Goal: Transaction & Acquisition: Book appointment/travel/reservation

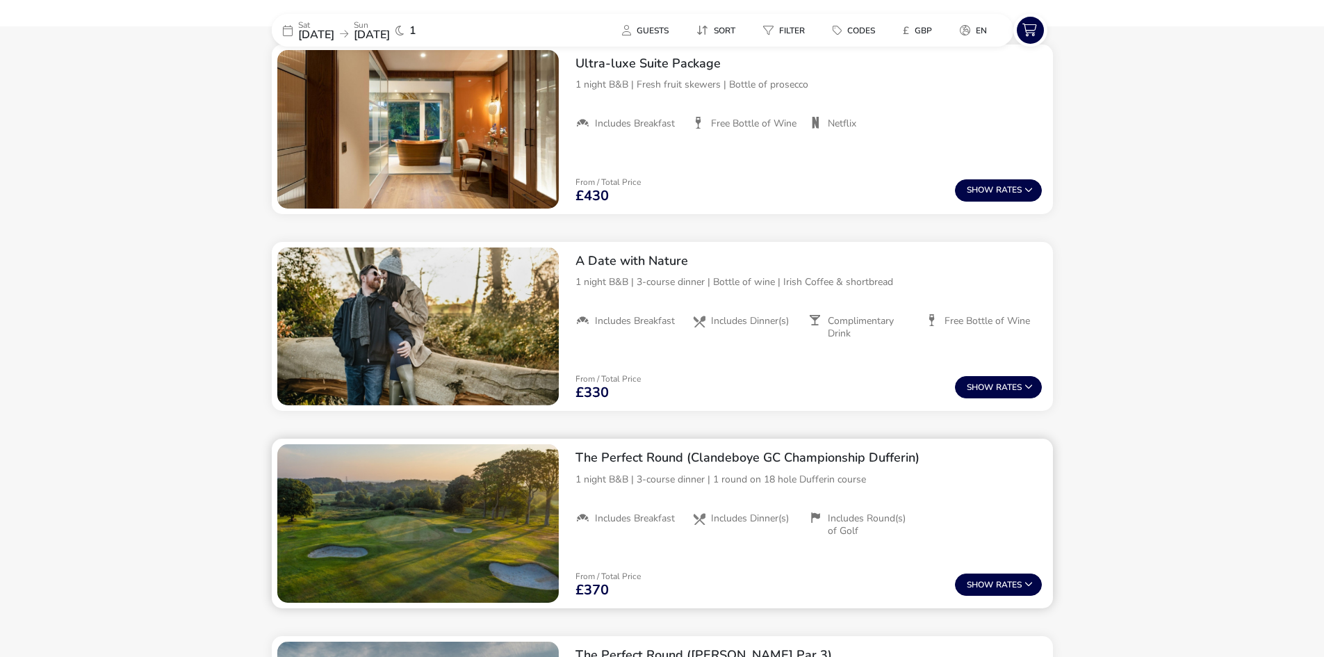
scroll to position [1183, 0]
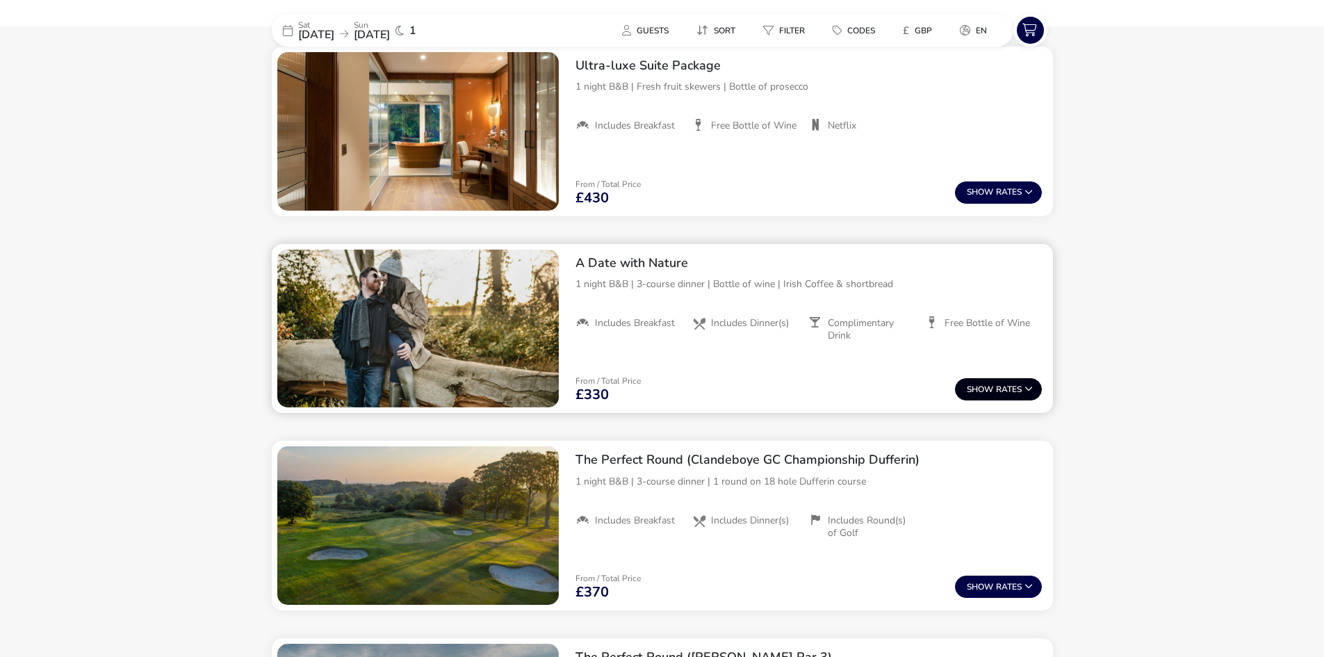
click at [1010, 391] on button "Show Rates" at bounding box center [998, 389] width 87 height 22
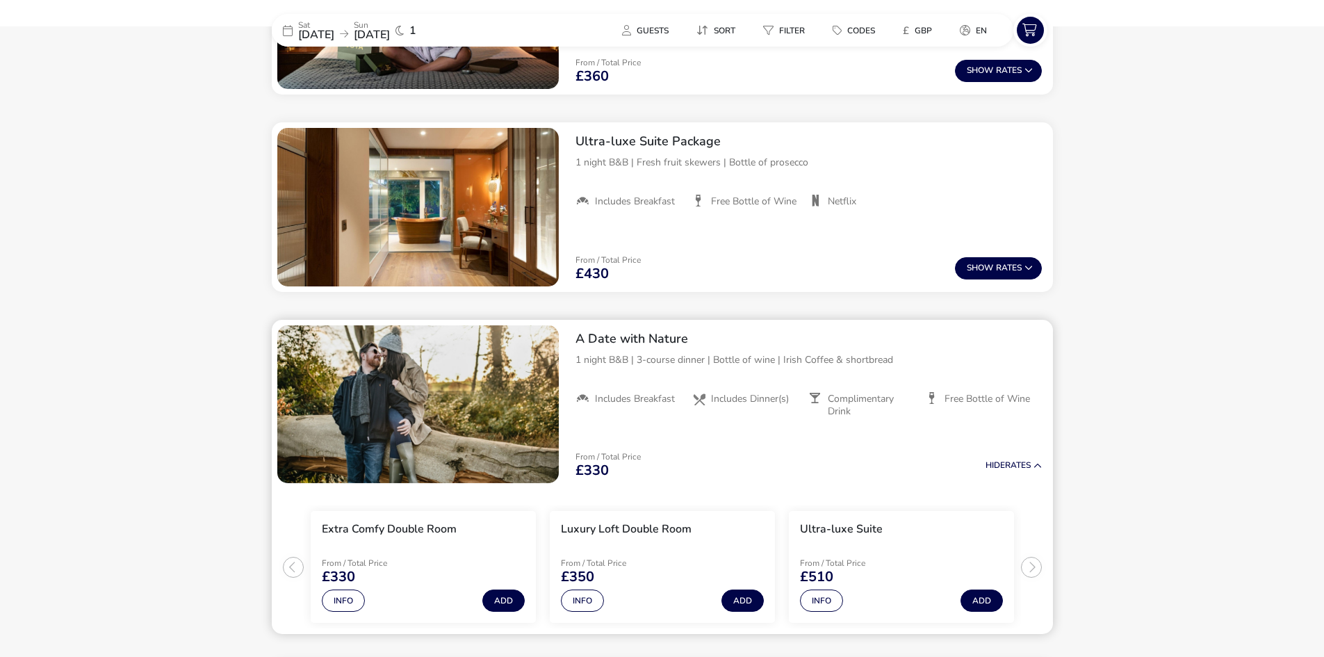
scroll to position [1080, 0]
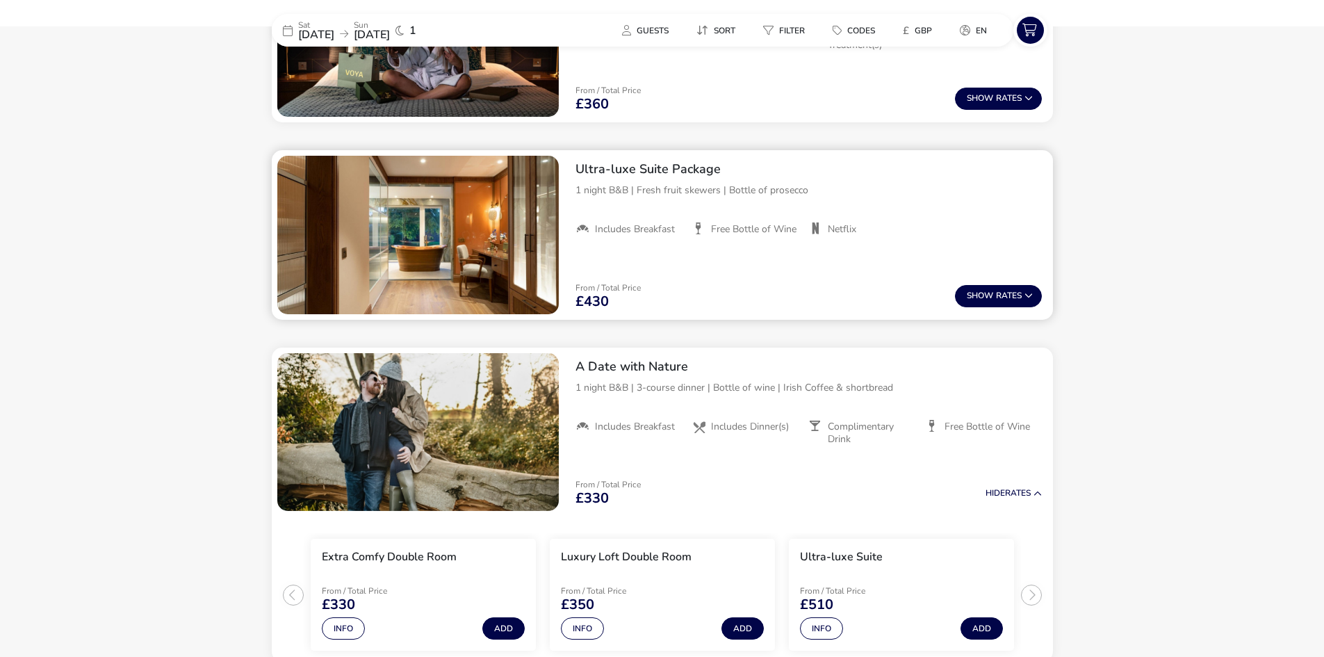
click at [488, 267] on img "1 / 1" at bounding box center [418, 235] width 282 height 159
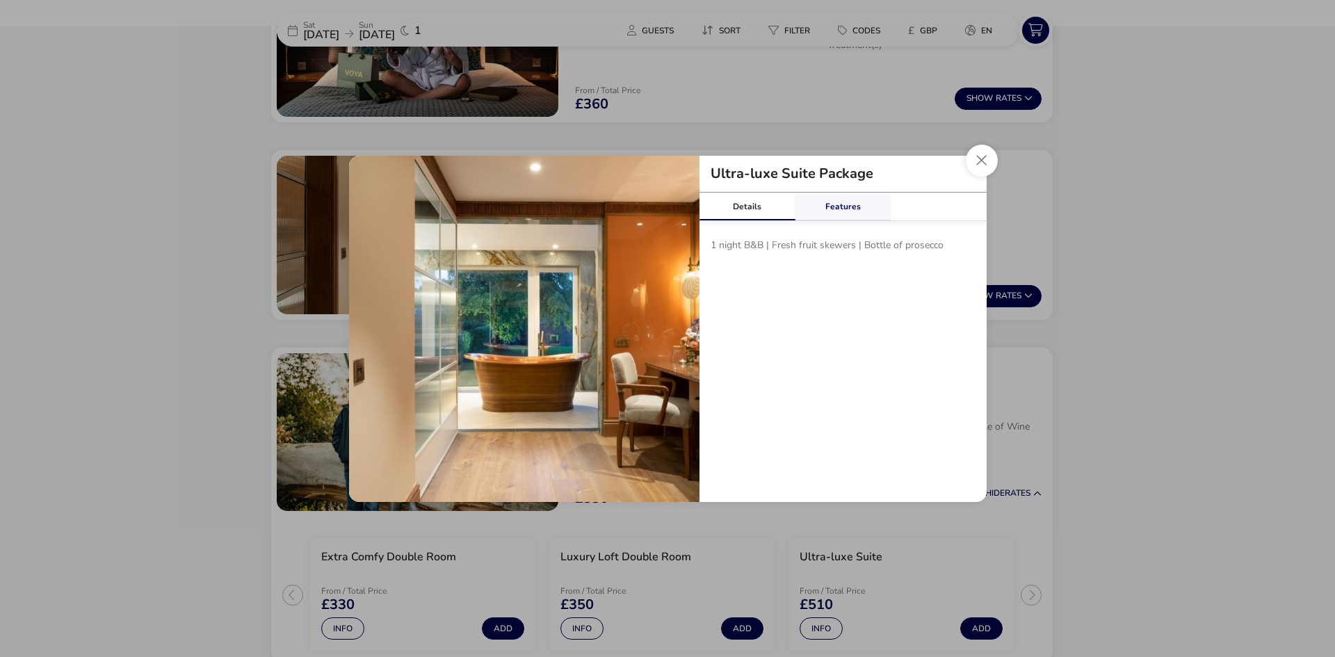
click at [854, 215] on link "Features" at bounding box center [843, 207] width 96 height 28
click at [748, 208] on link "Details" at bounding box center [747, 207] width 96 height 28
click at [969, 165] on button "Close modal" at bounding box center [982, 161] width 32 height 32
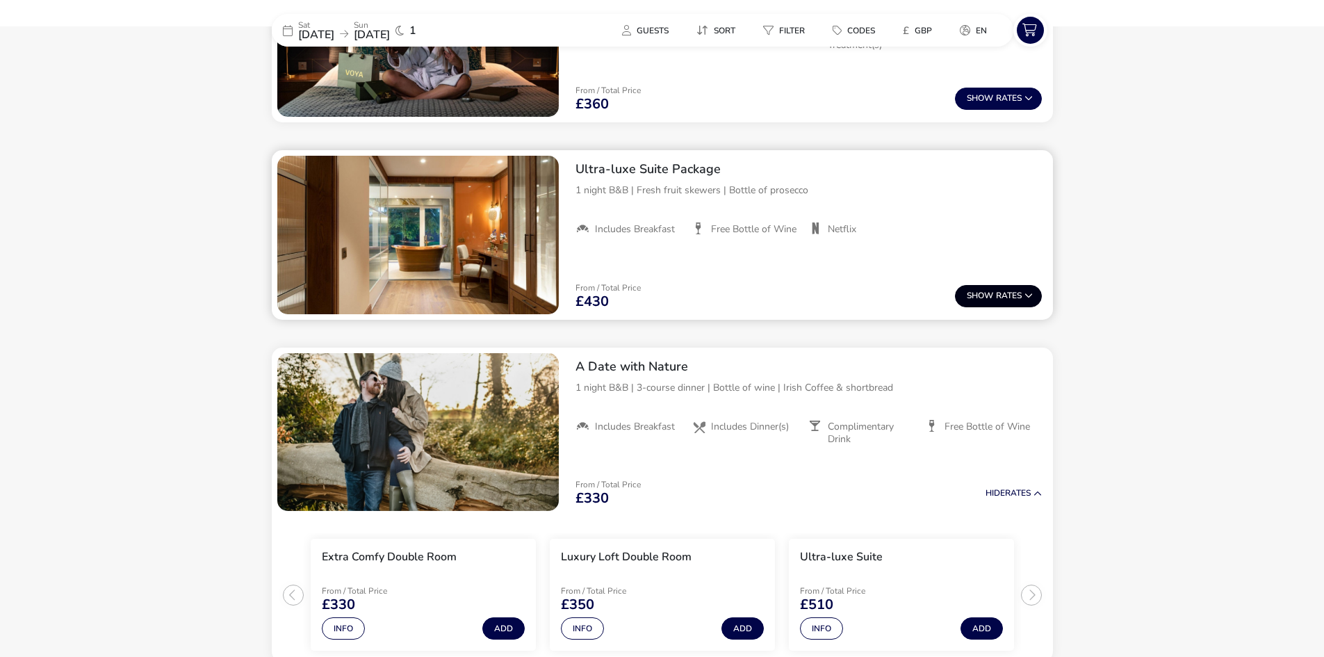
click at [990, 300] on span "Show" at bounding box center [981, 295] width 29 height 9
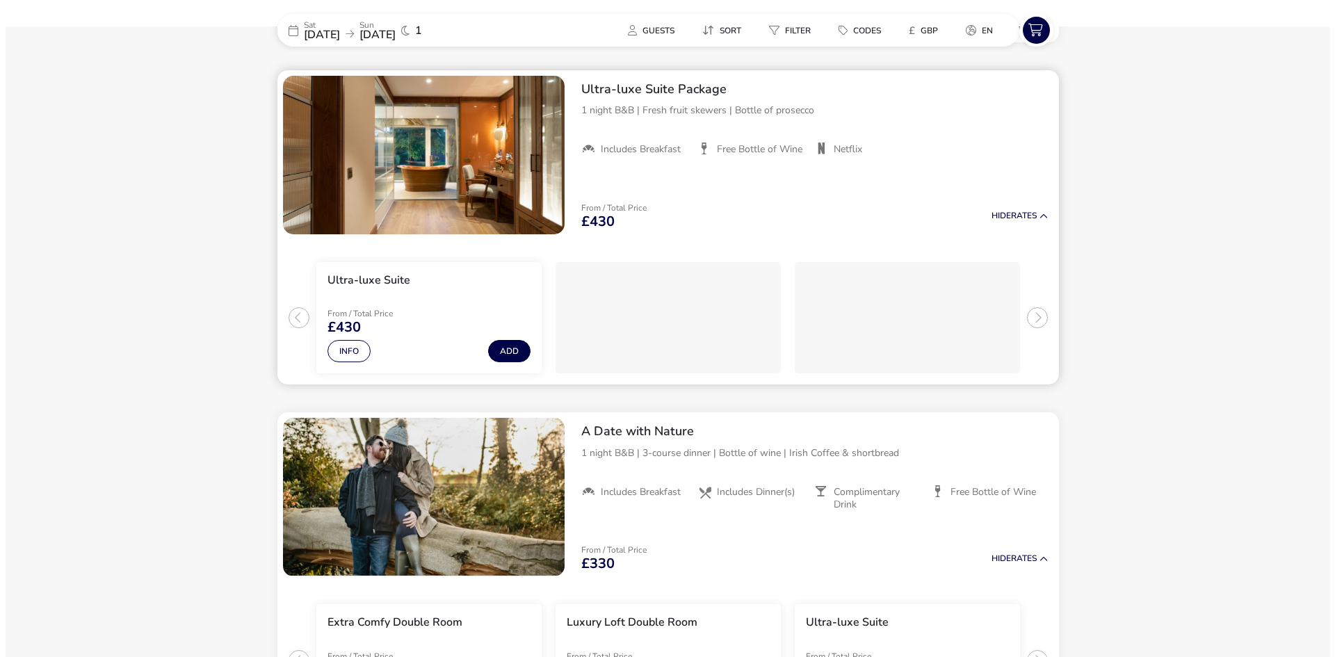
scroll to position [1160, 0]
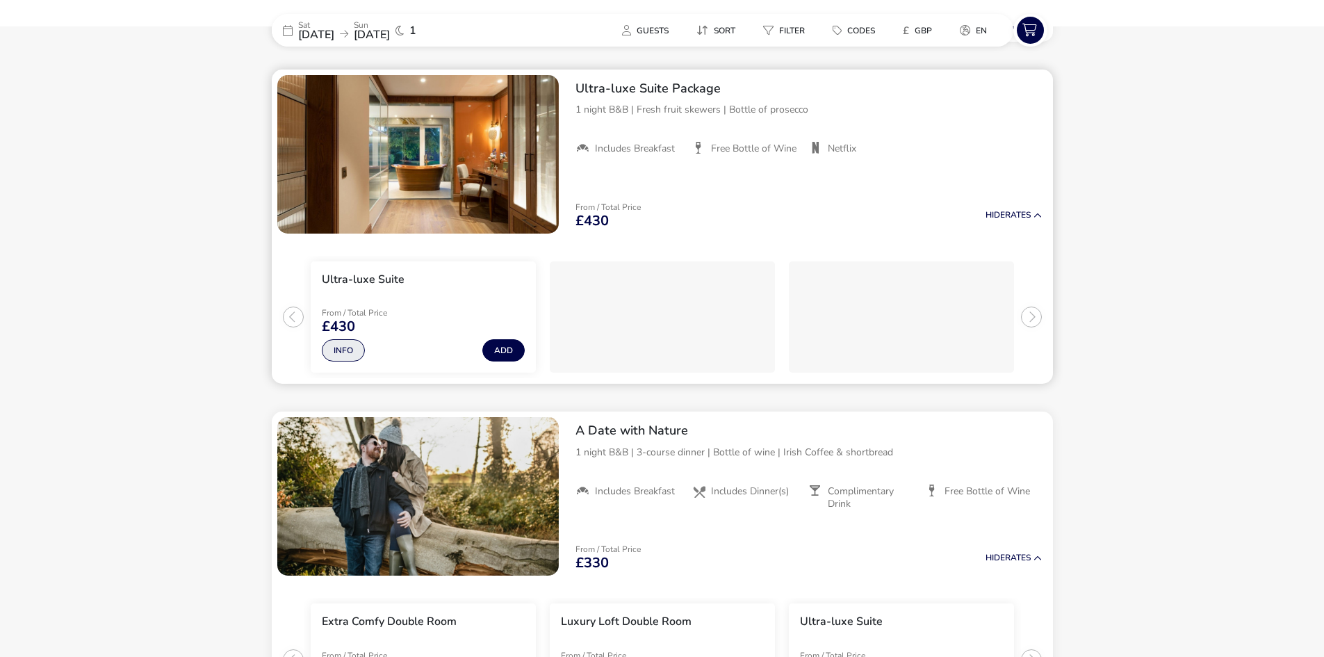
click at [356, 350] on button "Info" at bounding box center [343, 350] width 43 height 22
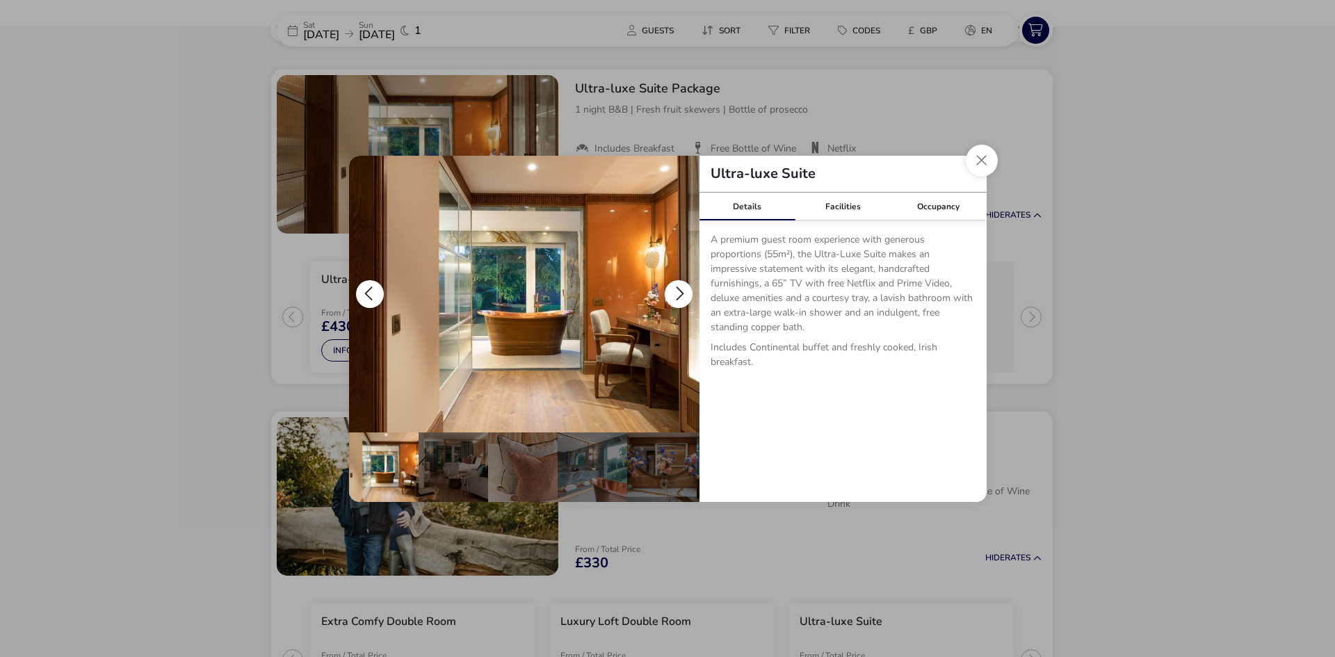
click at [679, 291] on button "details" at bounding box center [679, 294] width 28 height 28
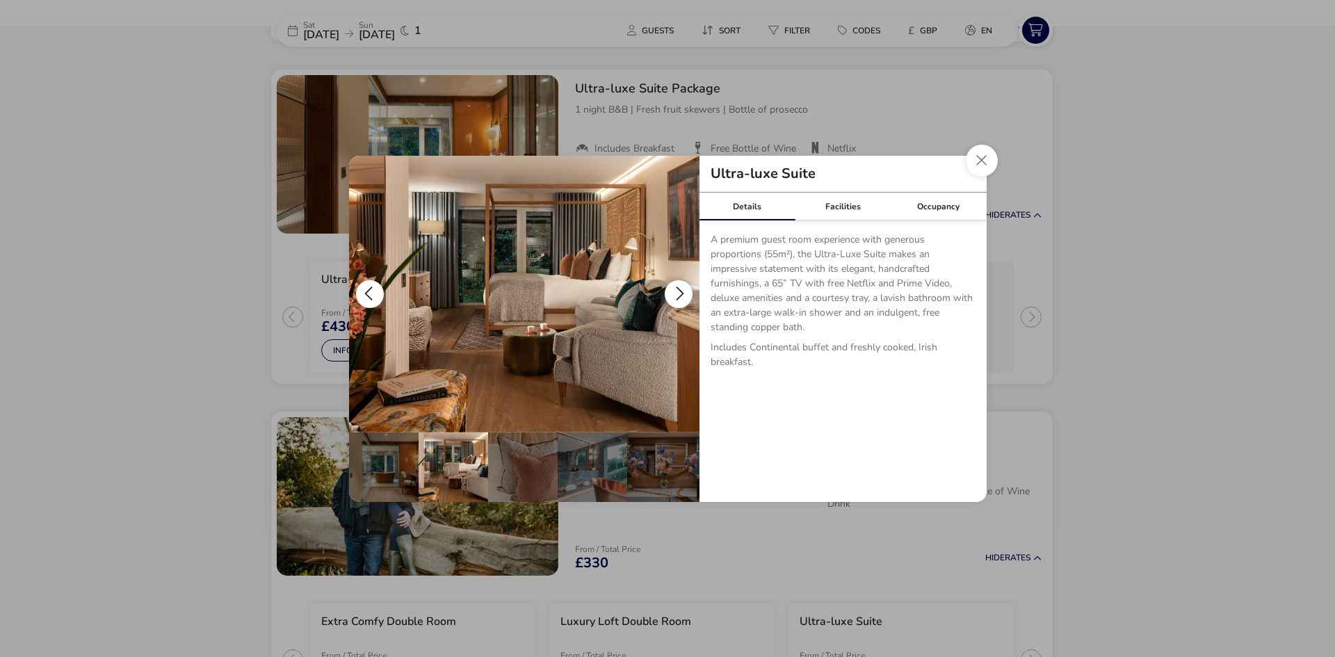
click at [679, 291] on button "details" at bounding box center [679, 294] width 28 height 28
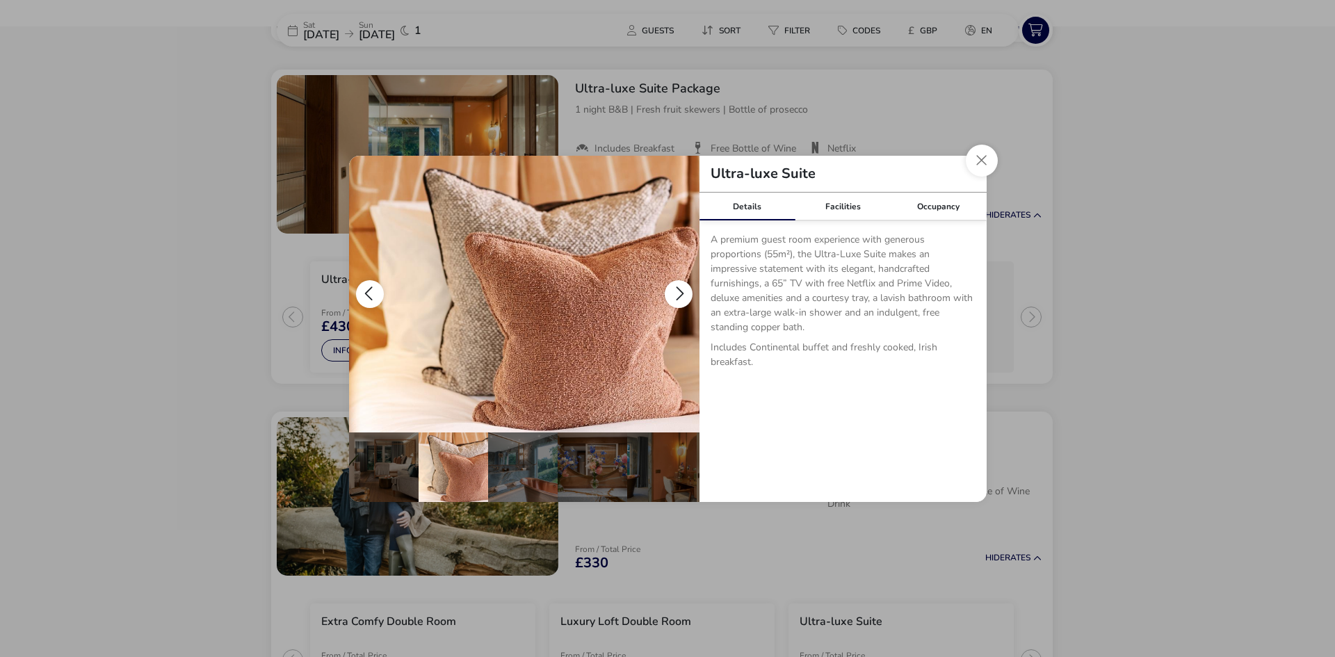
click at [679, 291] on button "details" at bounding box center [679, 294] width 28 height 28
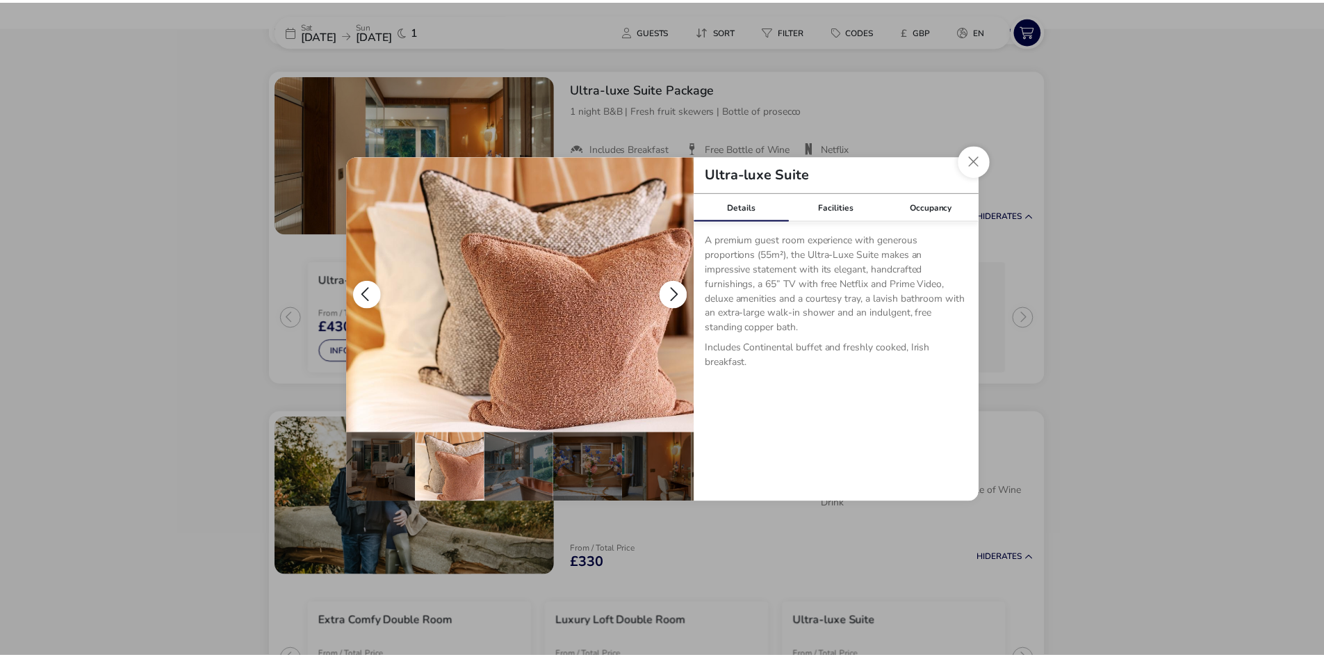
scroll to position [0, 136]
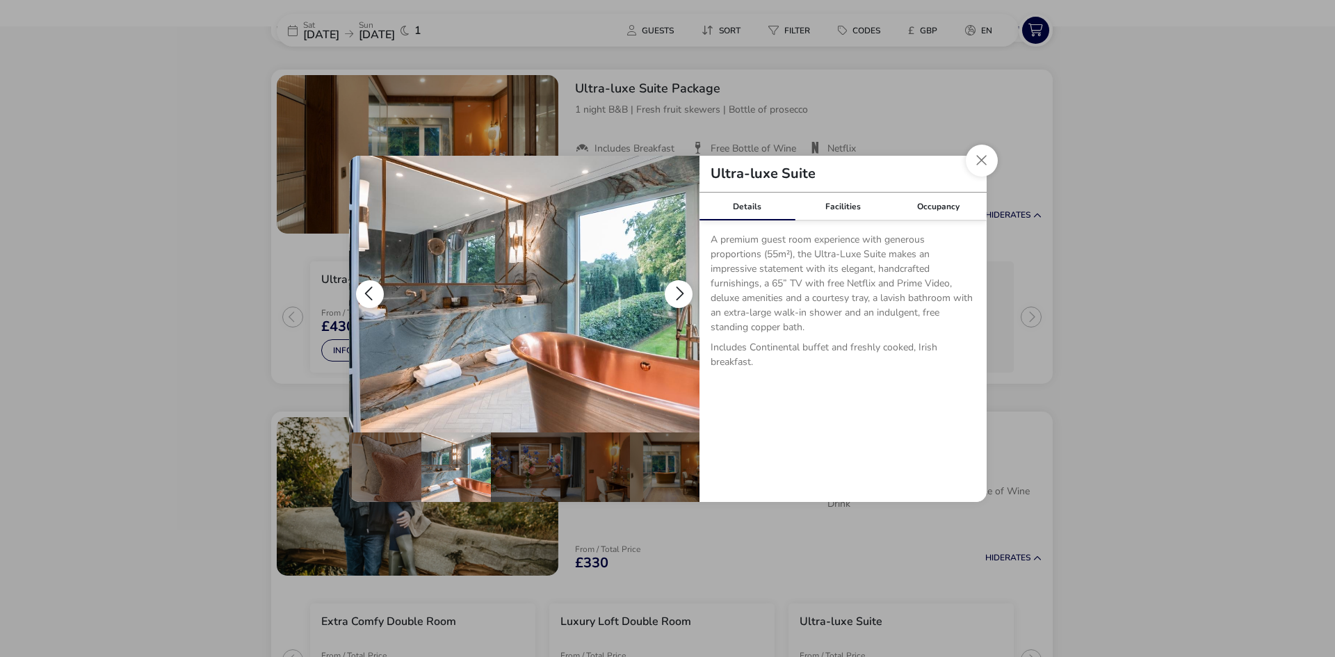
click at [679, 291] on button "details" at bounding box center [679, 294] width 28 height 28
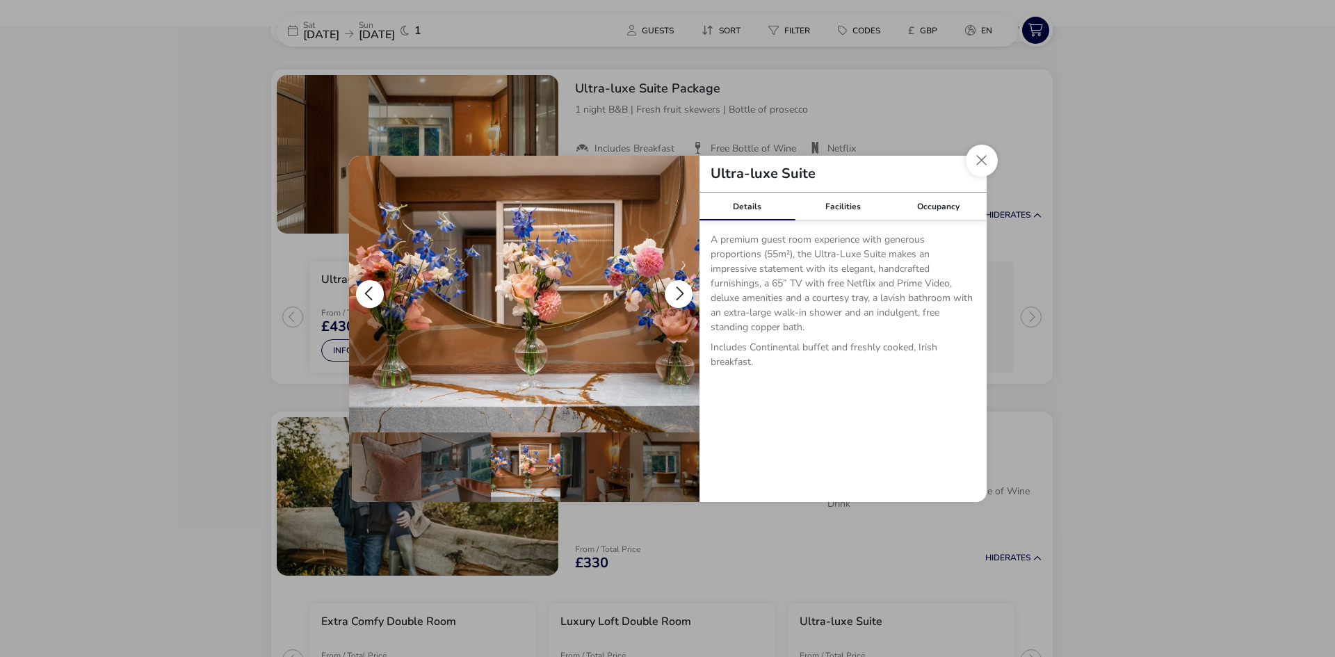
click at [679, 291] on button "details" at bounding box center [679, 294] width 28 height 28
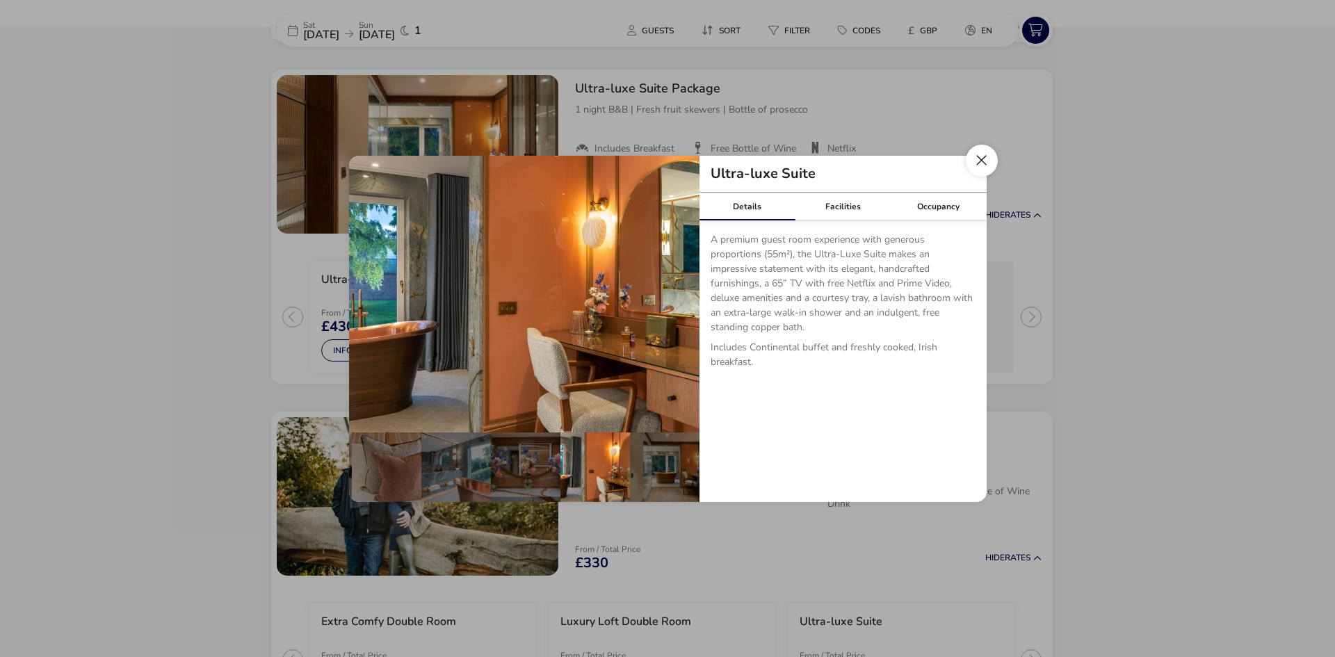
click at [986, 165] on button "Close dialog" at bounding box center [982, 161] width 32 height 32
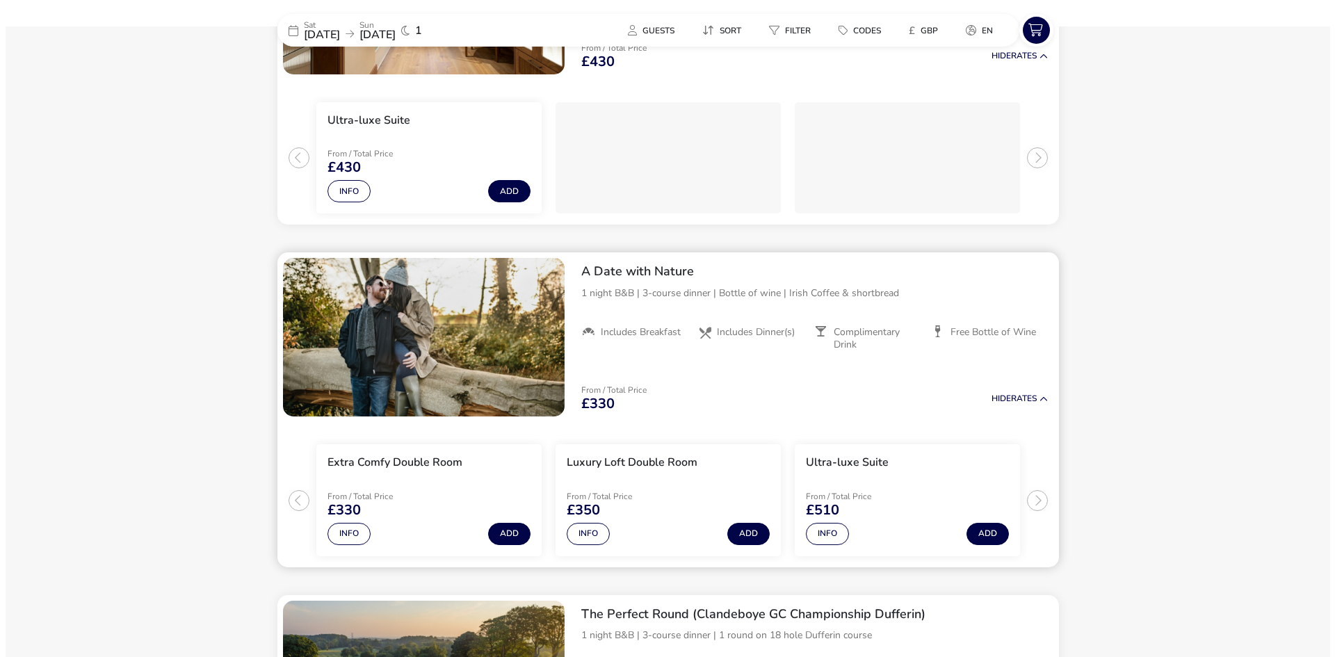
scroll to position [1299, 0]
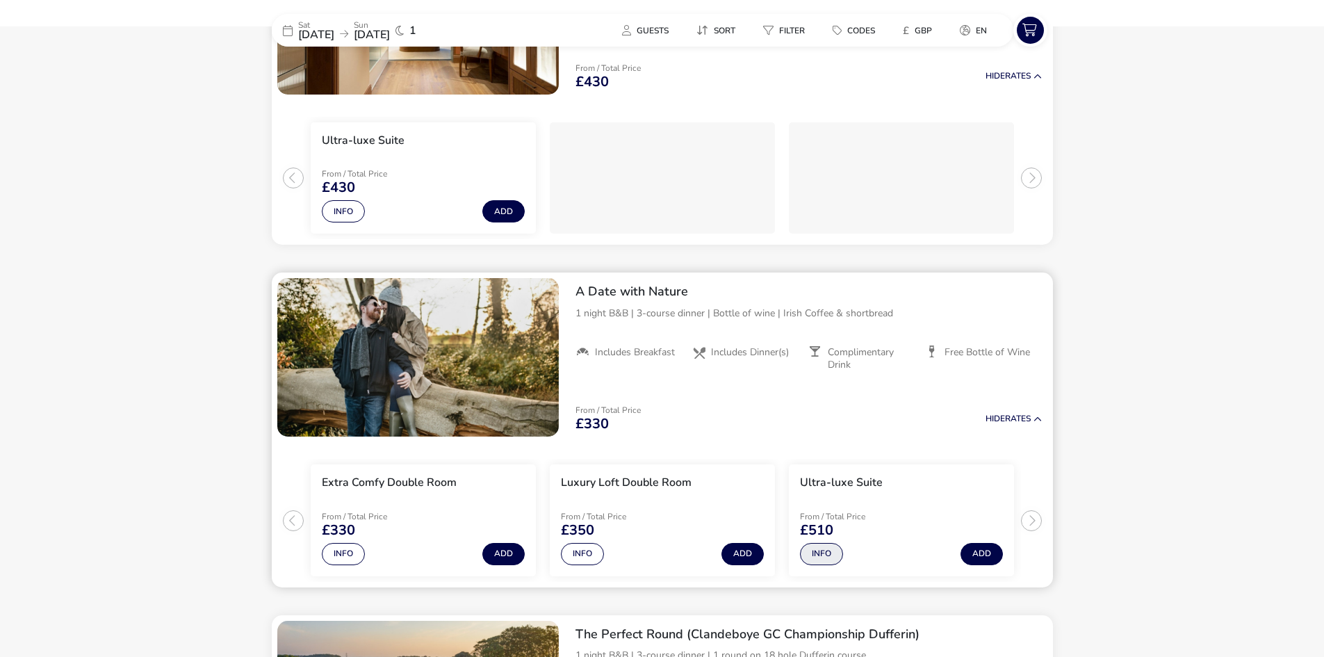
click at [829, 551] on button "Info" at bounding box center [821, 554] width 43 height 22
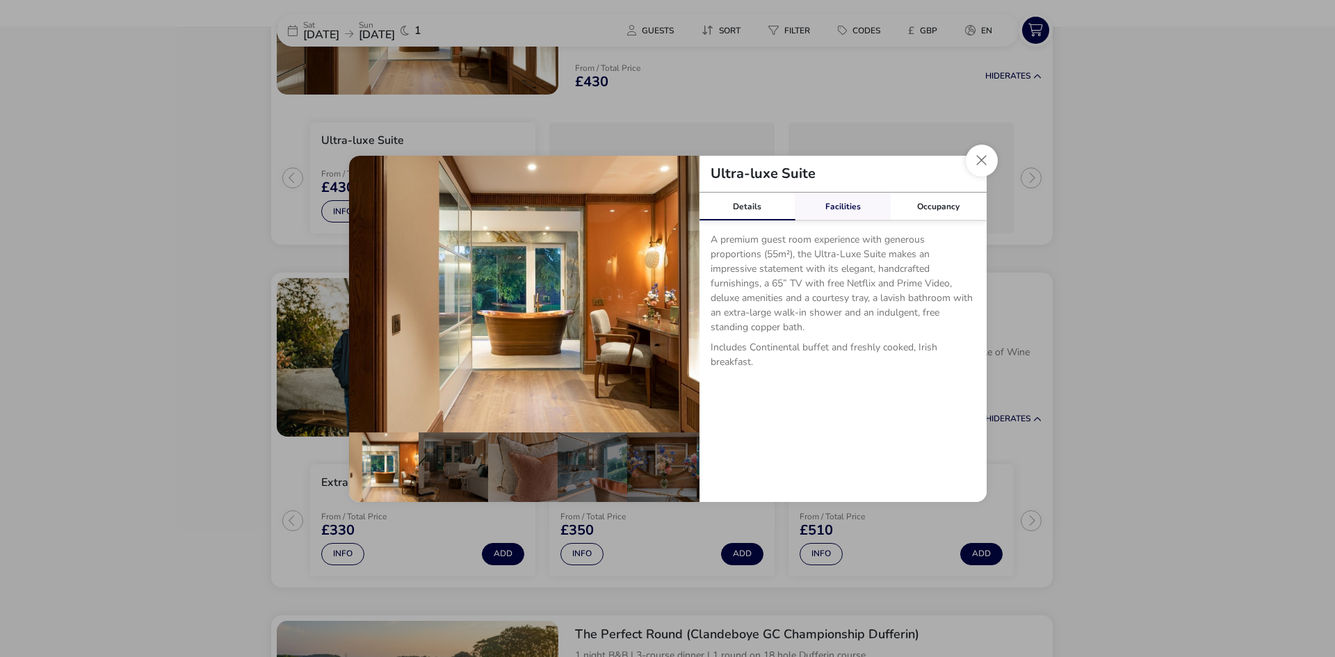
click at [850, 218] on link "Facilities" at bounding box center [843, 207] width 96 height 28
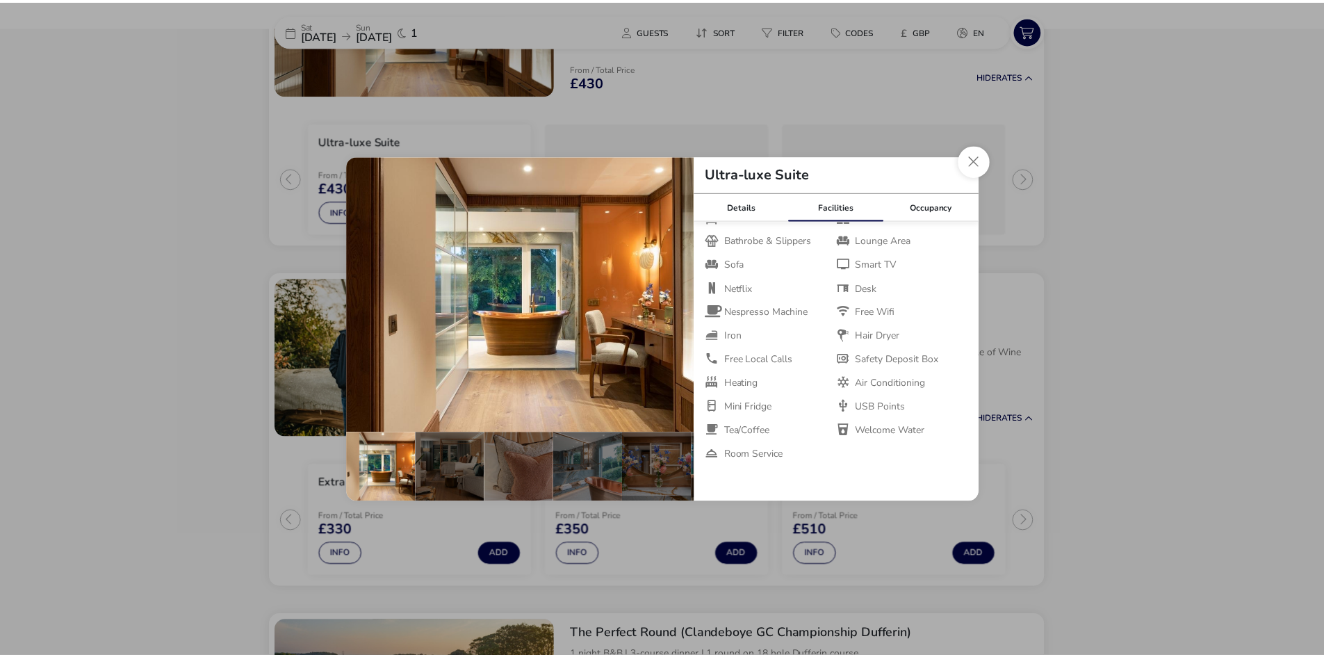
scroll to position [82, 0]
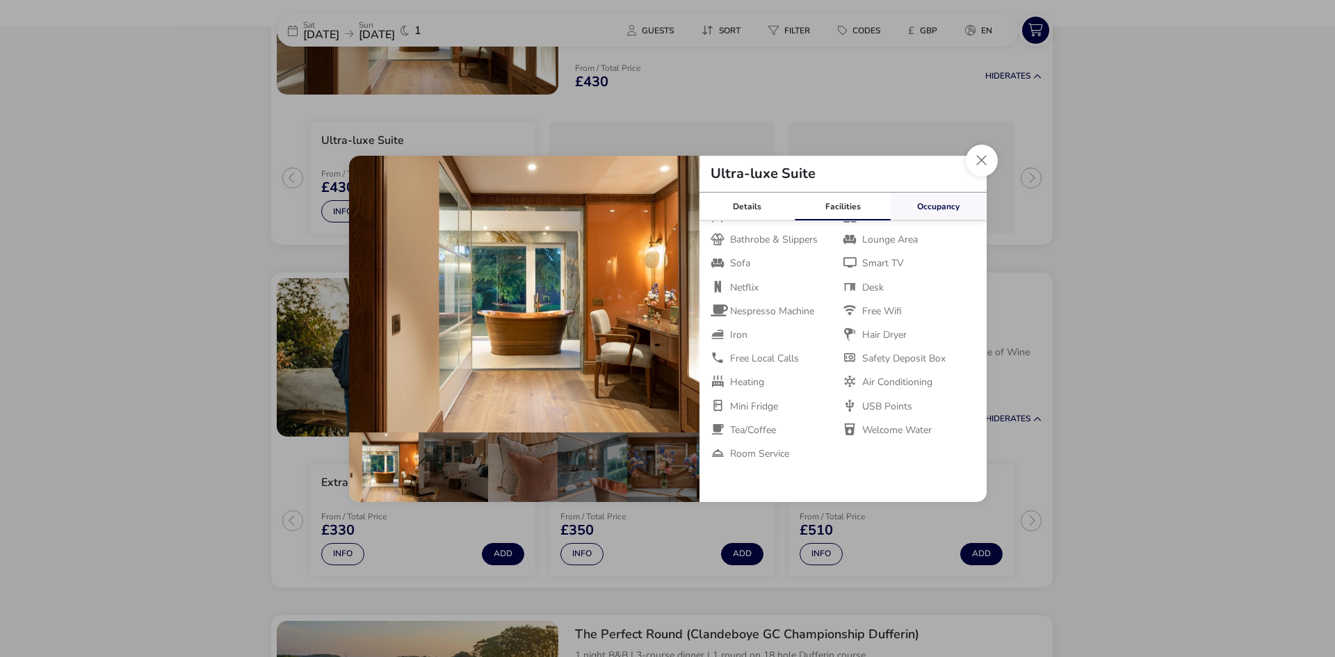
click at [928, 206] on link "Occupancy" at bounding box center [939, 207] width 96 height 28
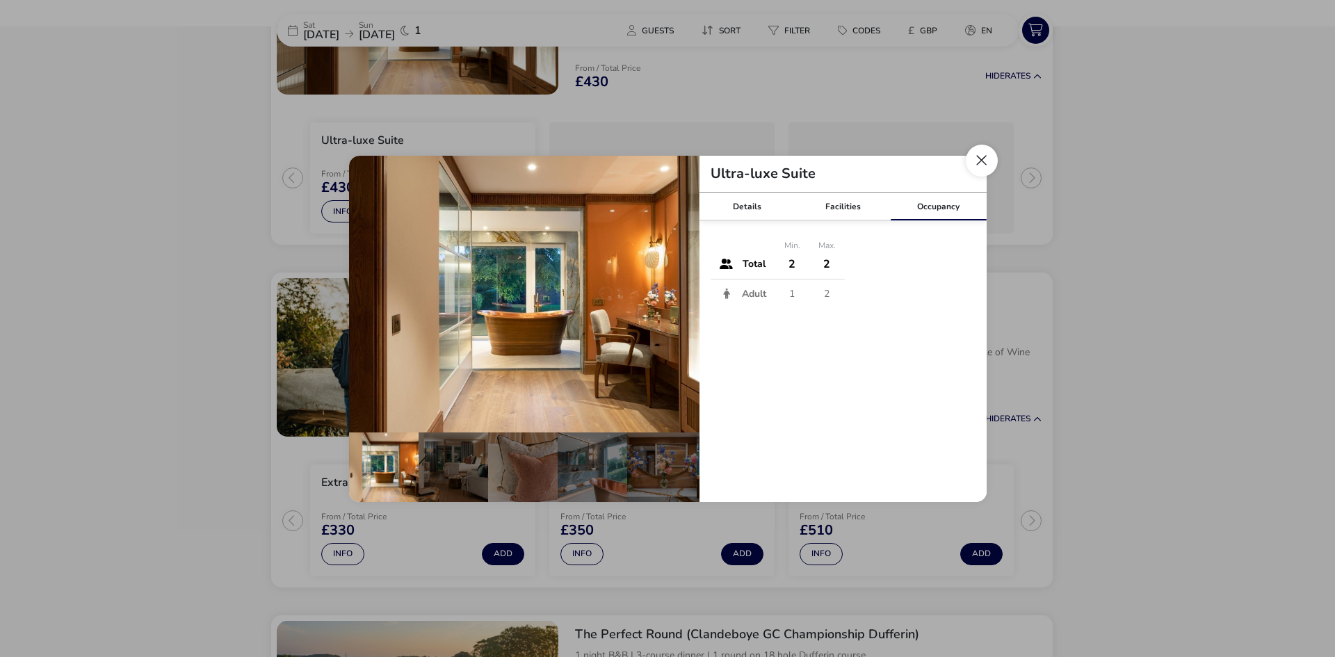
click at [982, 164] on button "Close dialog" at bounding box center [982, 161] width 32 height 32
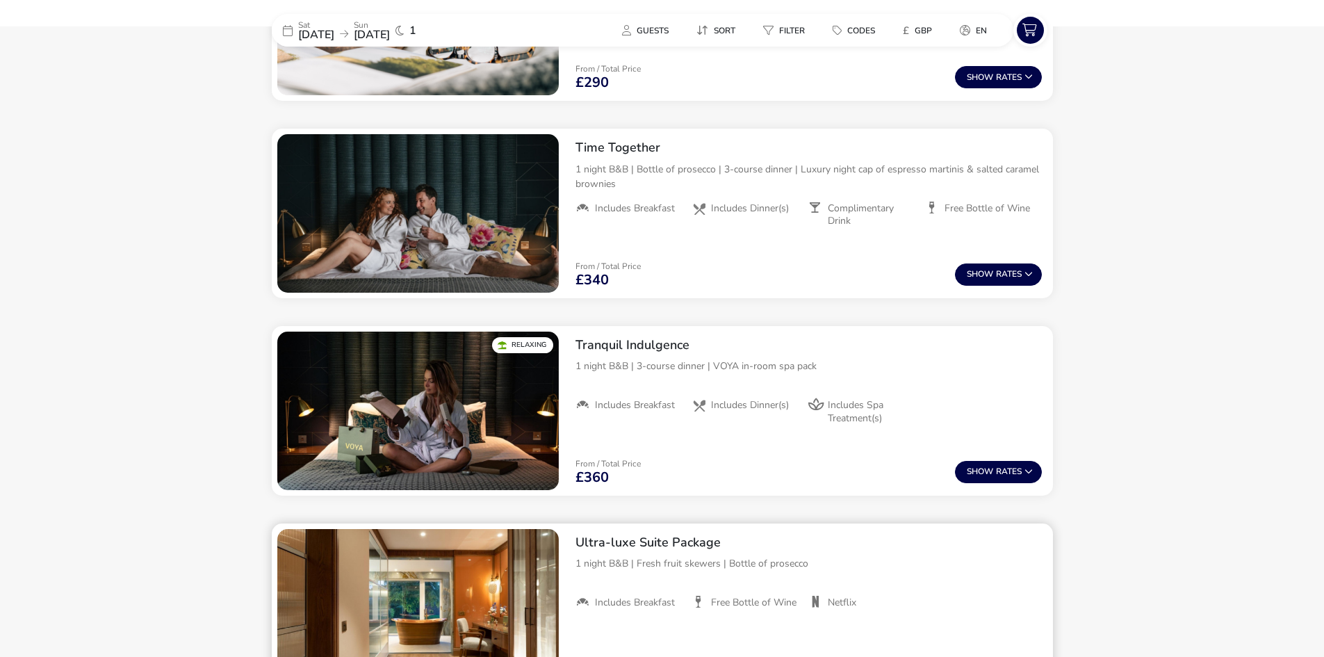
scroll to position [674, 0]
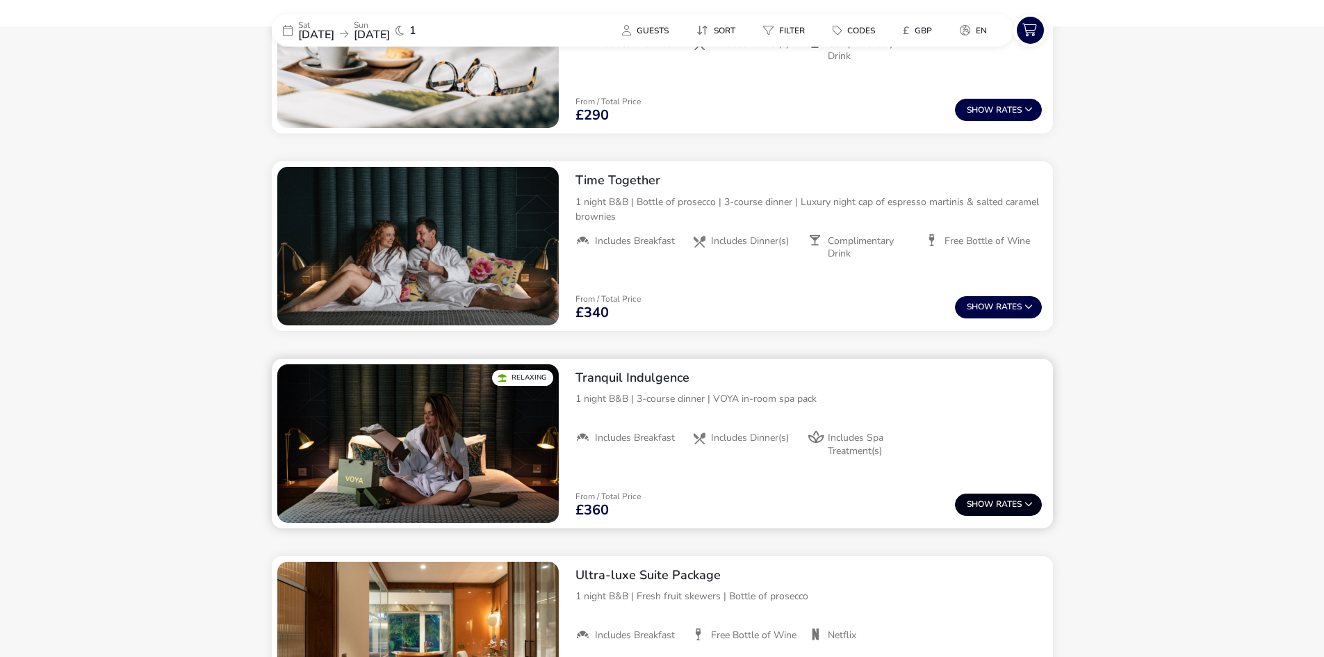
click at [996, 498] on button "Show Rates" at bounding box center [998, 505] width 87 height 22
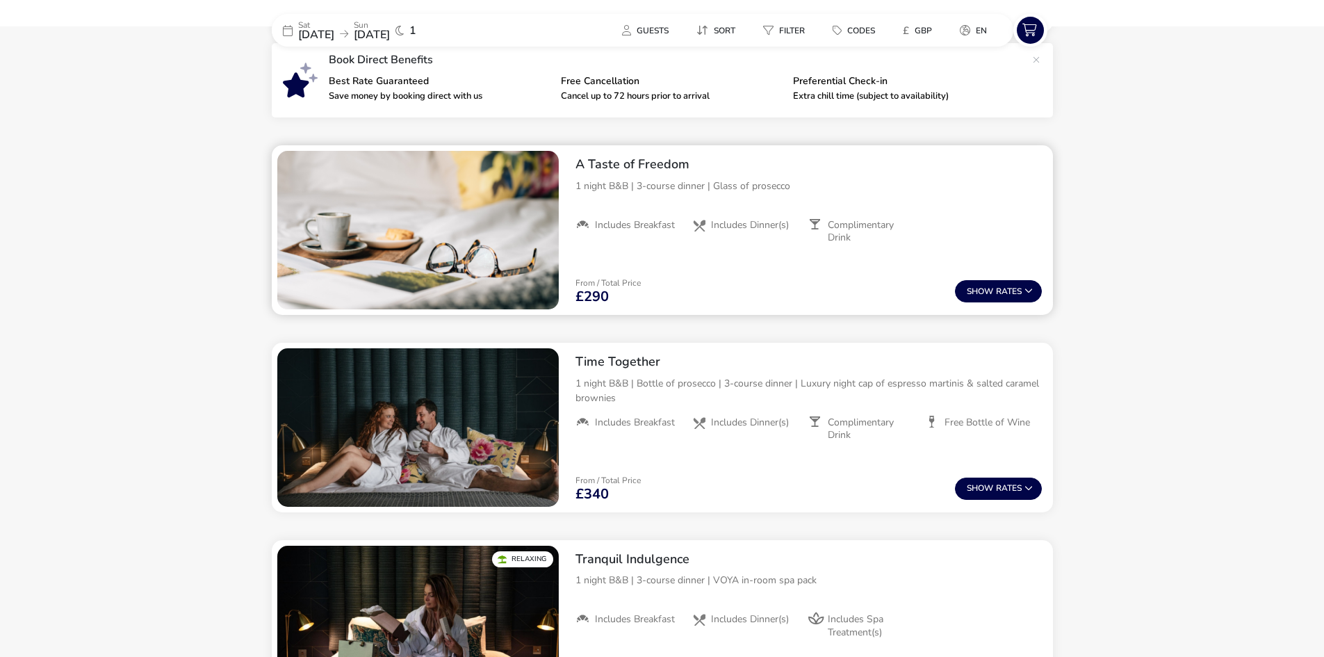
scroll to position [476, 0]
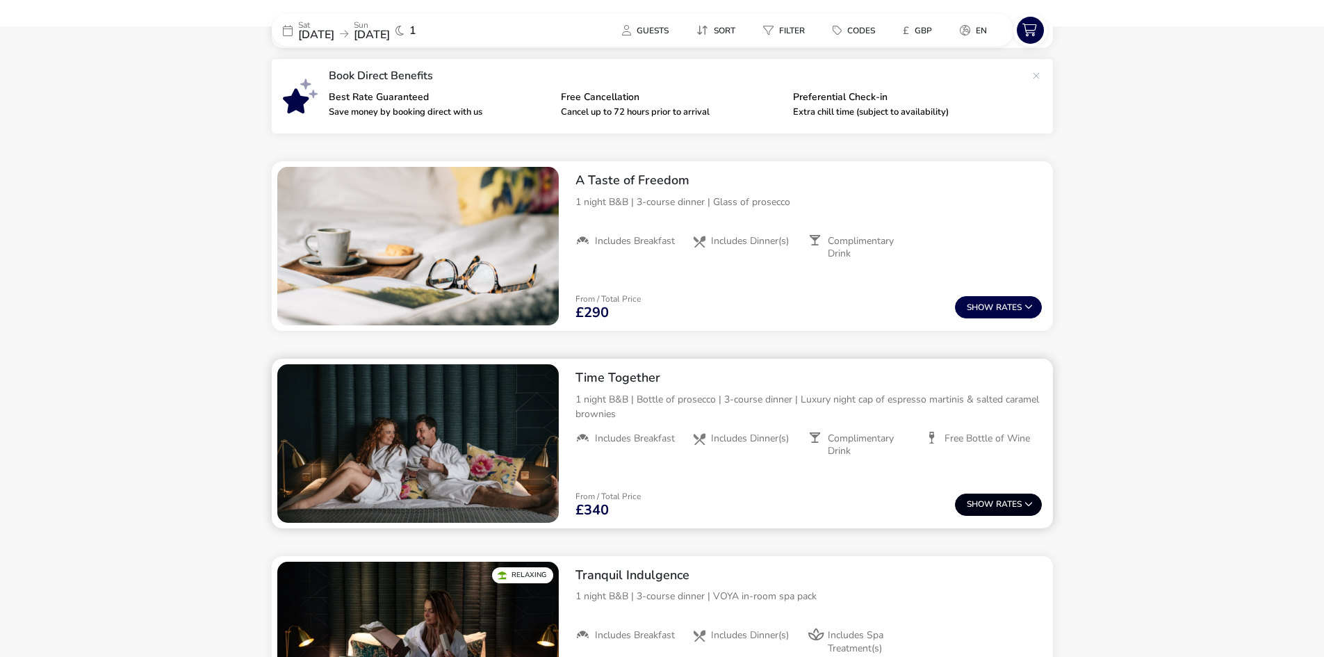
click at [994, 502] on span "Show" at bounding box center [981, 504] width 29 height 9
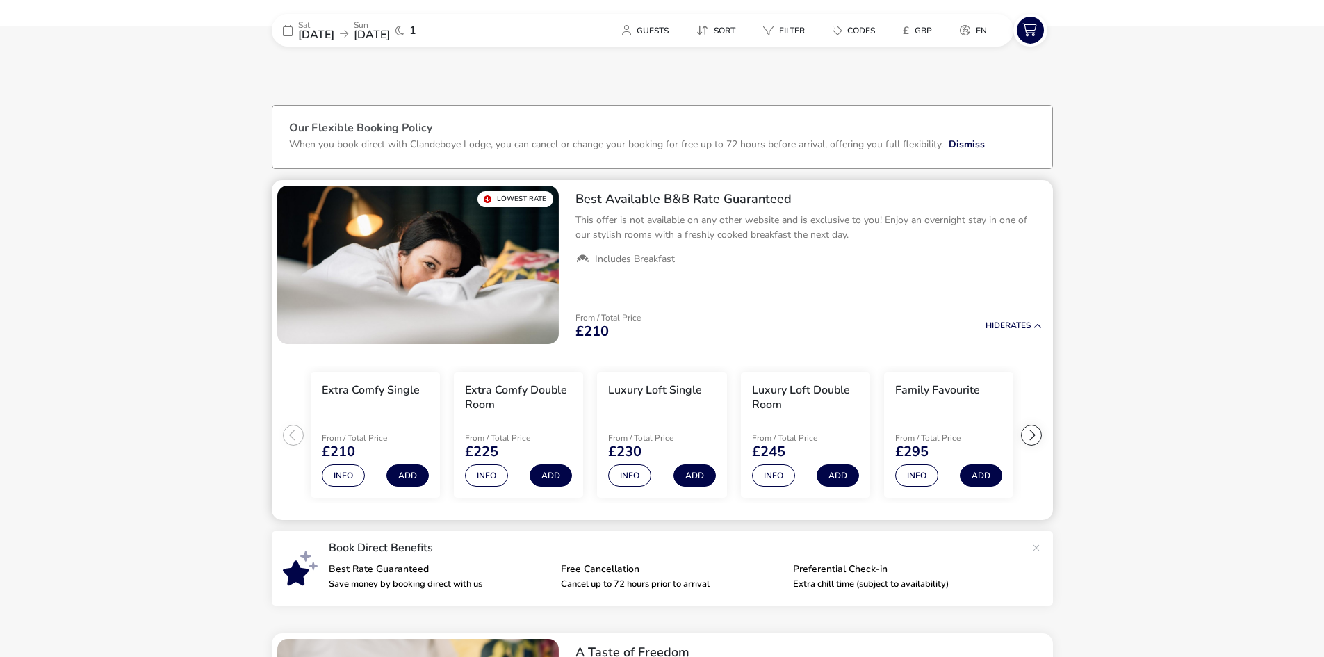
scroll to position [0, 0]
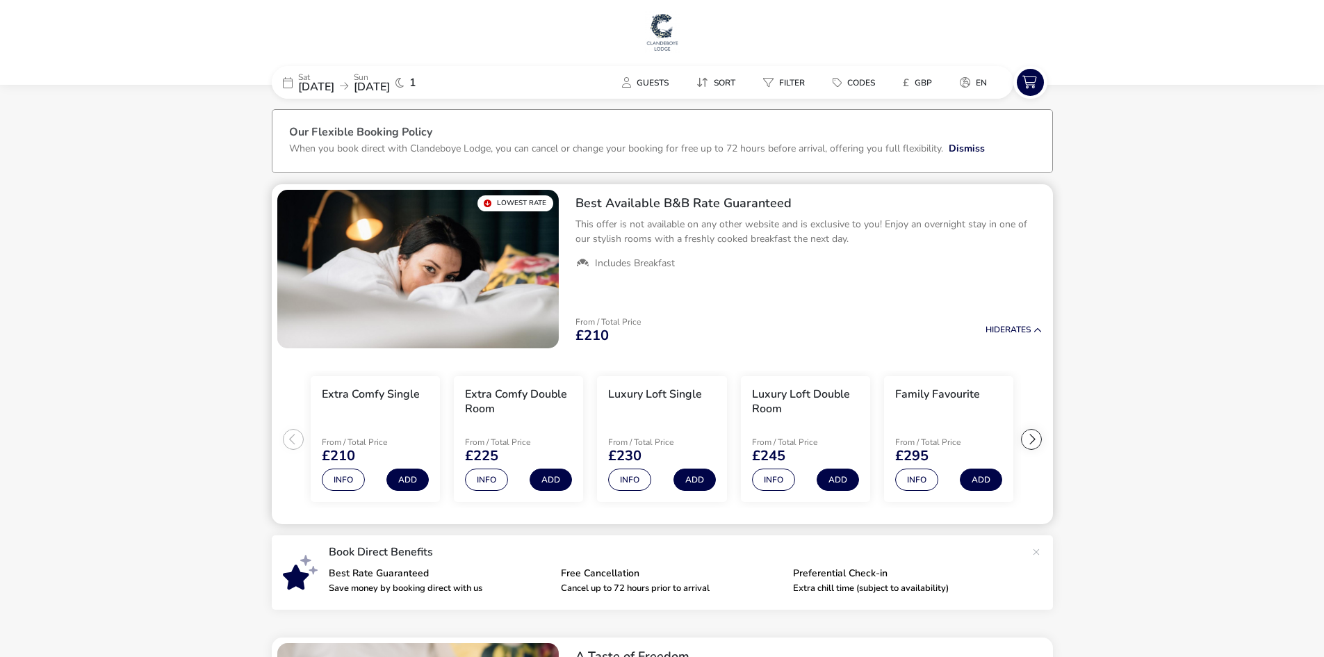
click at [1032, 437] on div at bounding box center [1031, 439] width 21 height 21
click at [1032, 437] on ul "Extra Comfy Single From / Total Price £210 Info Add Extra Comfy Double Room Fro…" at bounding box center [662, 439] width 781 height 171
click at [658, 46] on img at bounding box center [662, 32] width 35 height 42
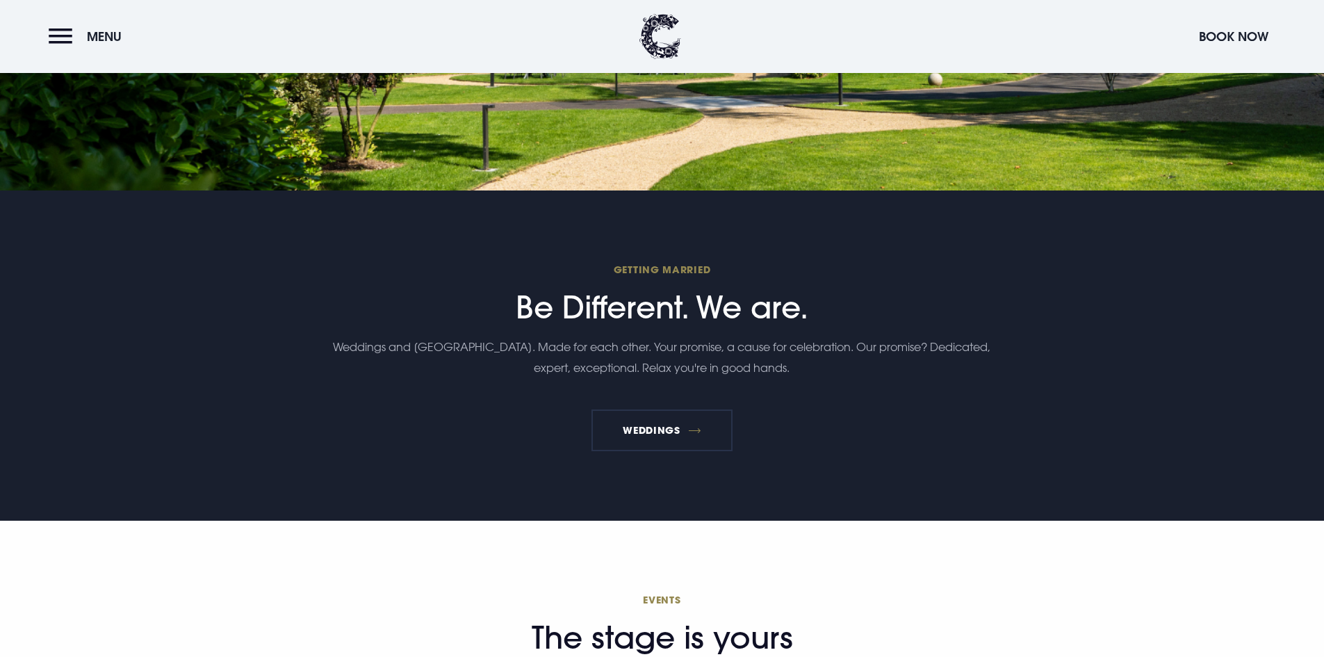
scroll to position [3469, 0]
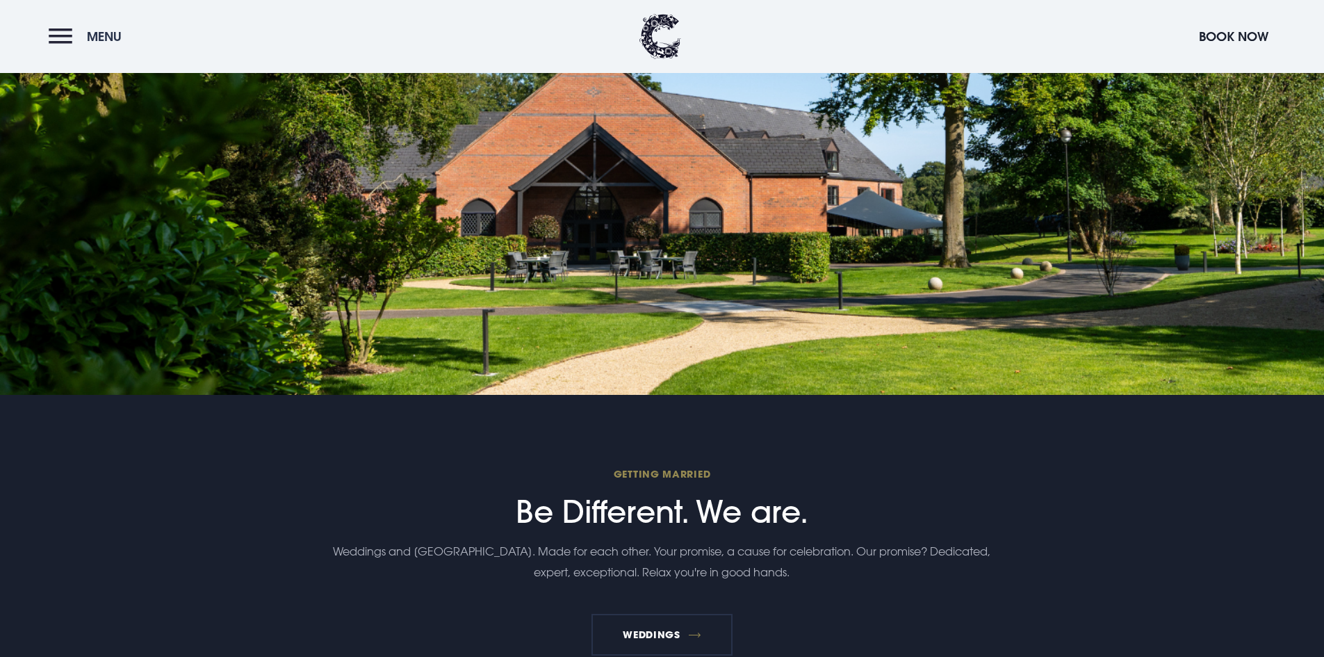
click at [51, 34] on button "Menu" at bounding box center [89, 37] width 80 height 30
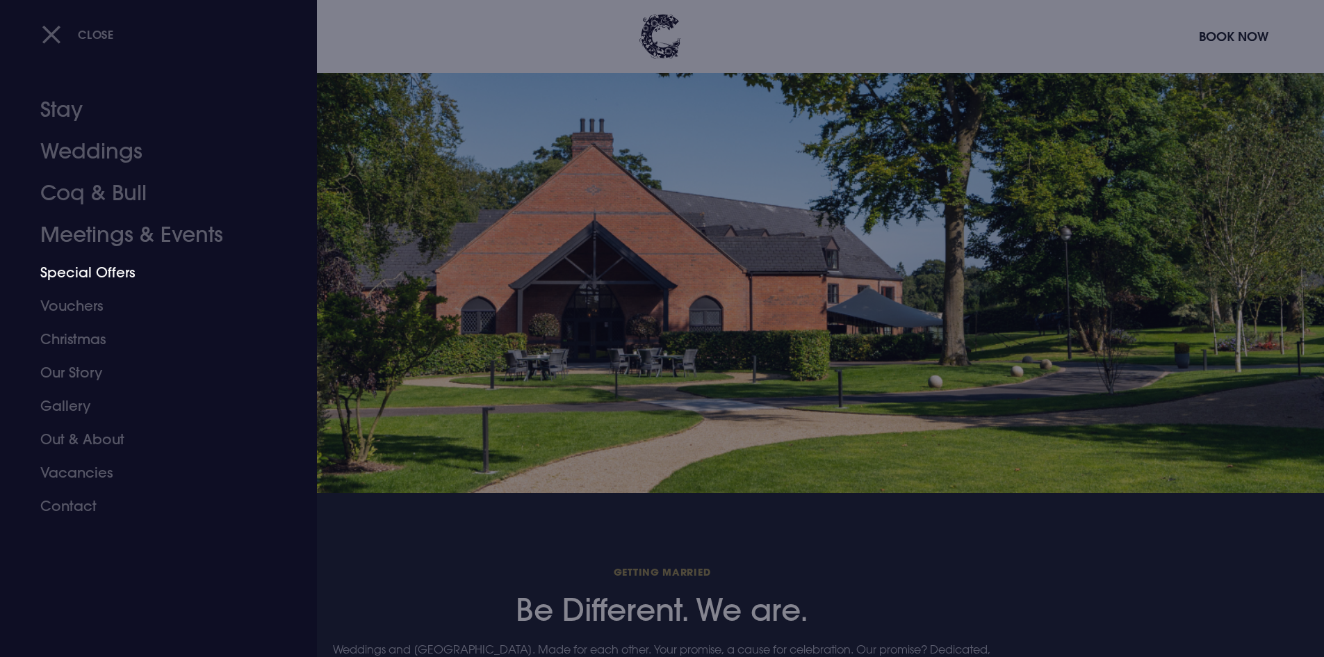
scroll to position [3191, 0]
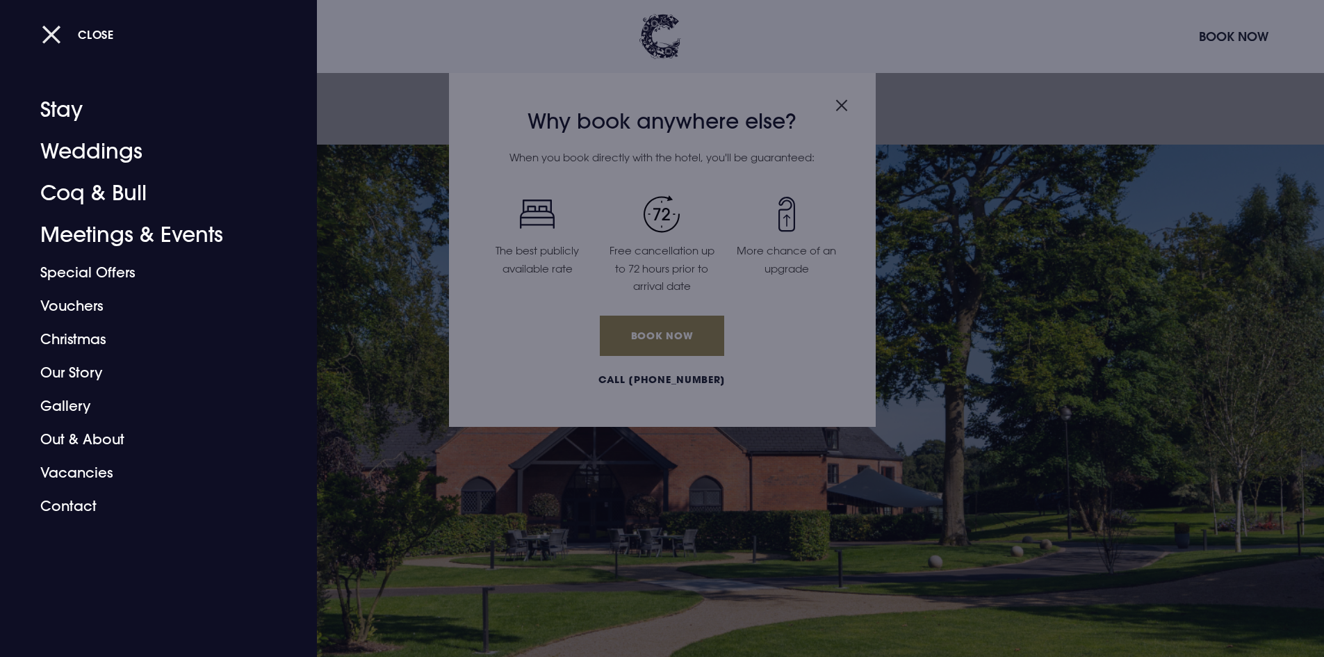
click at [56, 31] on button "Close" at bounding box center [78, 34] width 72 height 29
